Goal: Transaction & Acquisition: Purchase product/service

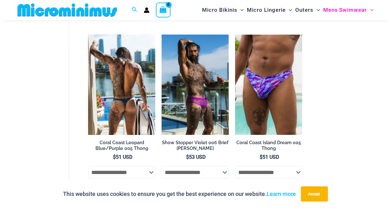
scroll to position [225, 0]
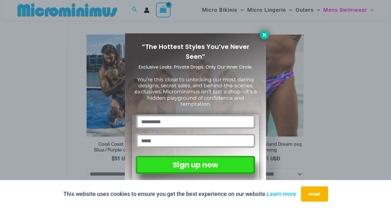
click at [265, 32] on icon at bounding box center [264, 35] width 6 height 6
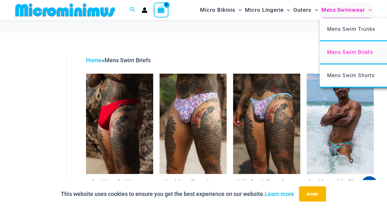
scroll to position [0, 0]
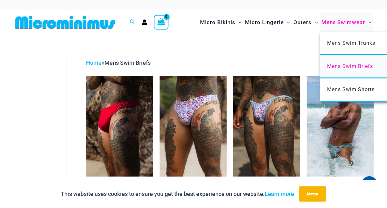
click at [327, 69] on span "Mens Swim Briefs" at bounding box center [350, 66] width 46 height 6
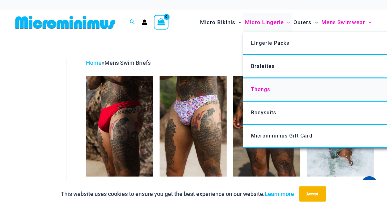
click at [252, 93] on span "Thongs" at bounding box center [260, 90] width 19 height 6
